Goal: Communication & Community: Ask a question

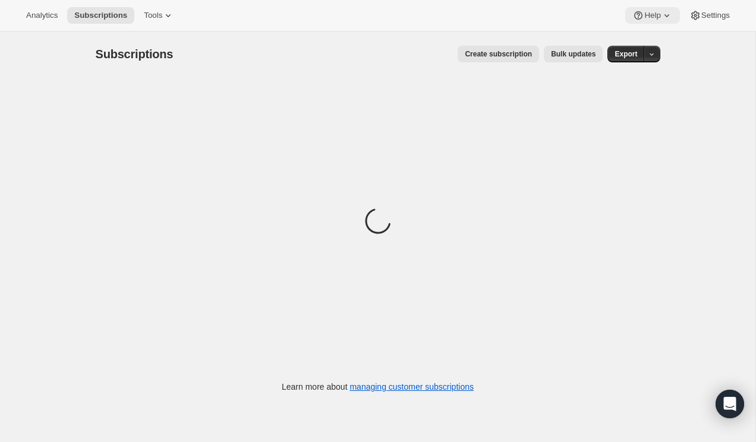
click at [542, 17] on span "Help" at bounding box center [653, 16] width 16 height 10
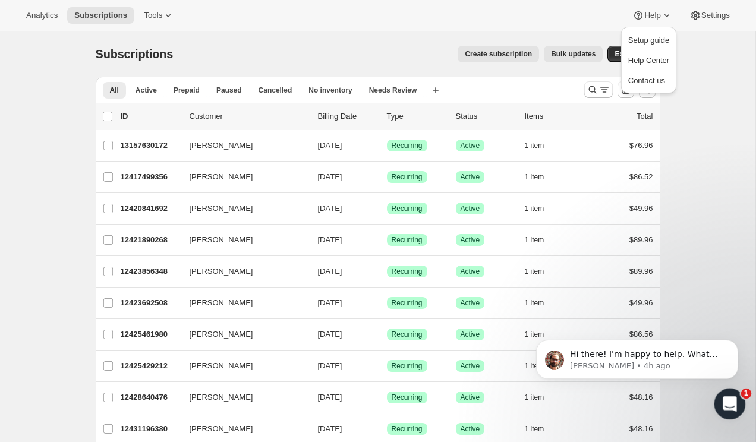
click at [542, 410] on div "Open Intercom Messenger" at bounding box center [728, 402] width 39 height 39
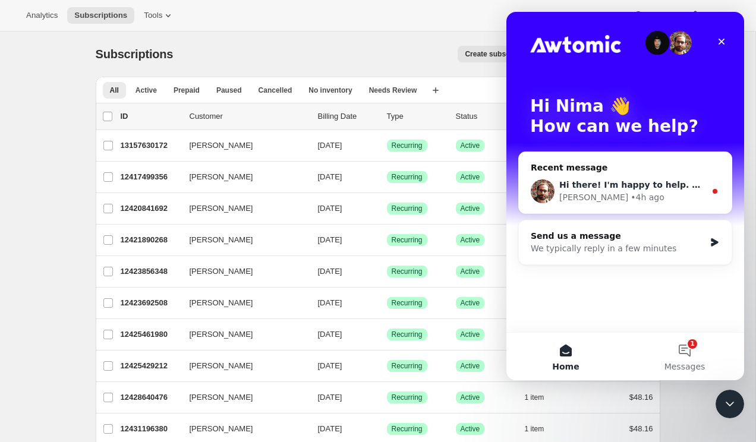
click at [542, 195] on div "[PERSON_NAME] • 4h ago" at bounding box center [633, 197] width 146 height 12
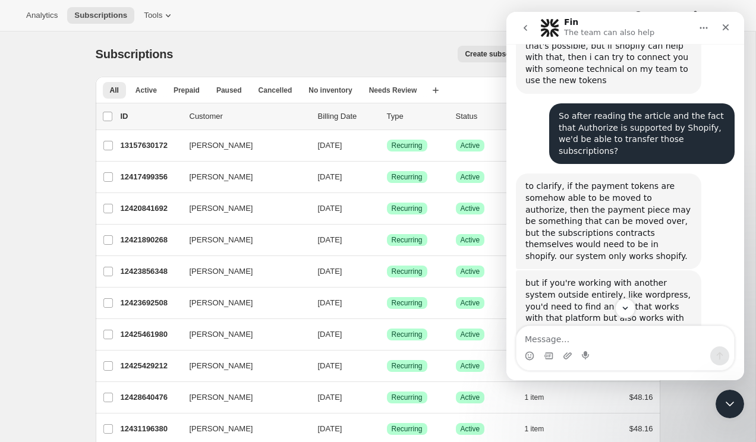
scroll to position [1317, 0]
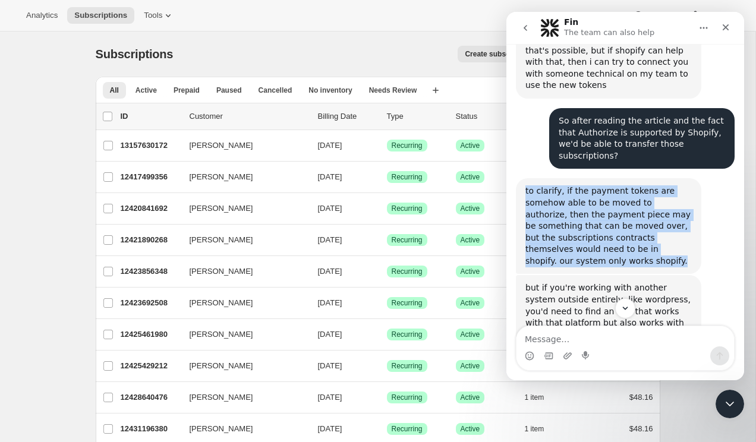
drag, startPoint x: 525, startPoint y: 145, endPoint x: 597, endPoint y: 212, distance: 98.9
click at [542, 213] on div "to clarify, if the payment tokens are somehow able to be moved to authorize, th…" at bounding box center [609, 226] width 167 height 81
copy div "to clarify, if the payment tokens are somehow able to be moved to authorize, th…"
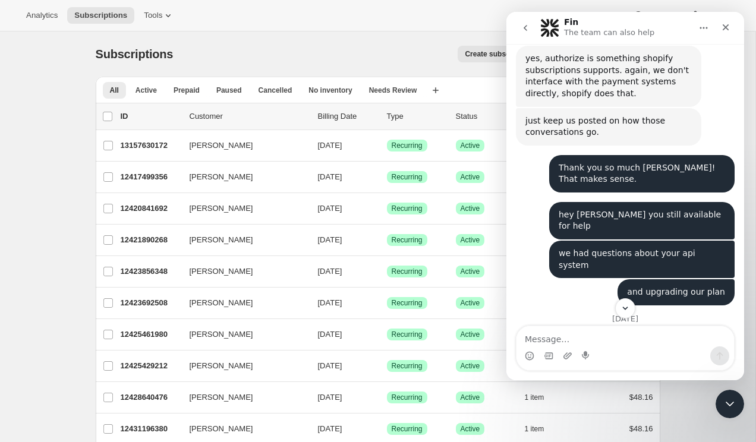
scroll to position [1940, 0]
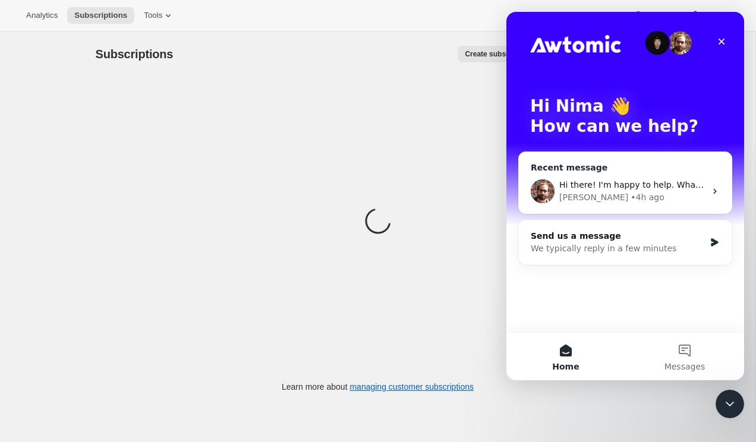
click at [635, 193] on div "[PERSON_NAME] • 4h ago" at bounding box center [633, 197] width 146 height 12
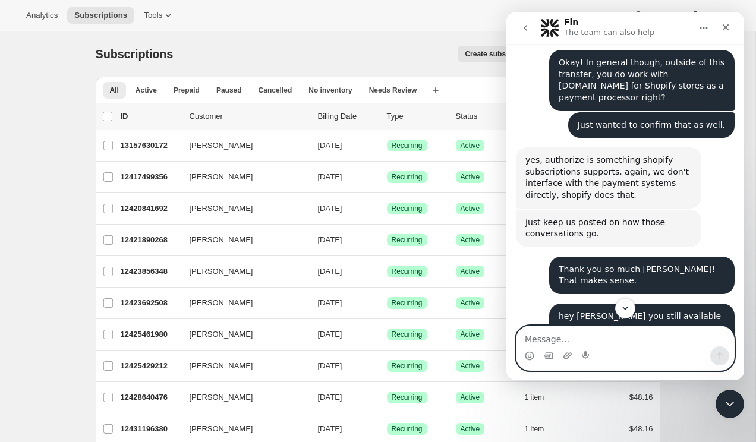
scroll to position [1929, 0]
